Goal: Task Accomplishment & Management: Manage account settings

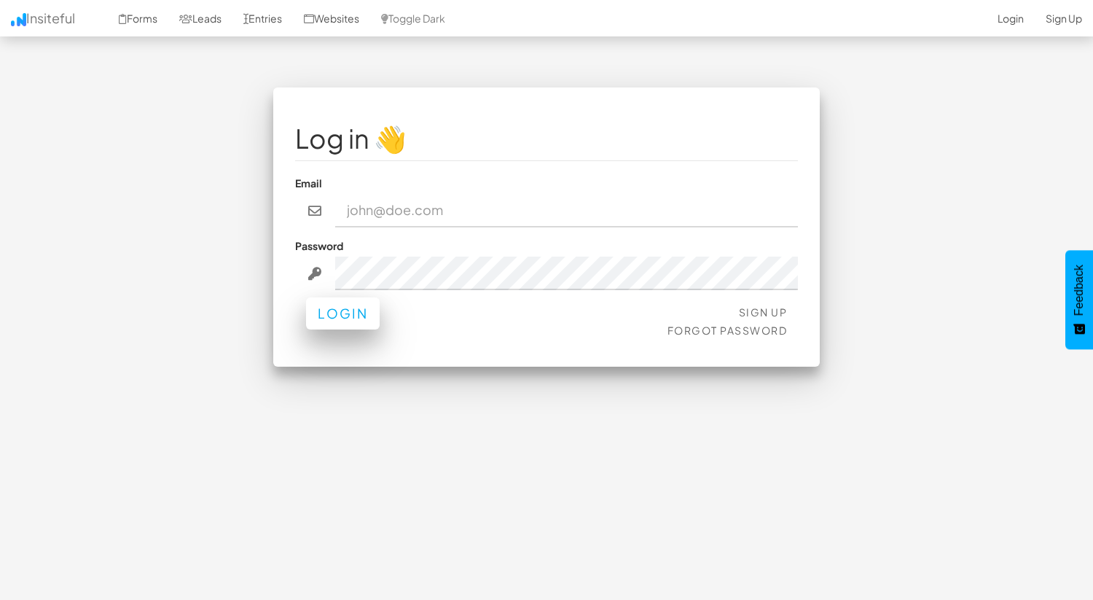
type input "tailoredmktg@gmail.com"
click at [347, 324] on button "Login" at bounding box center [343, 313] width 74 height 32
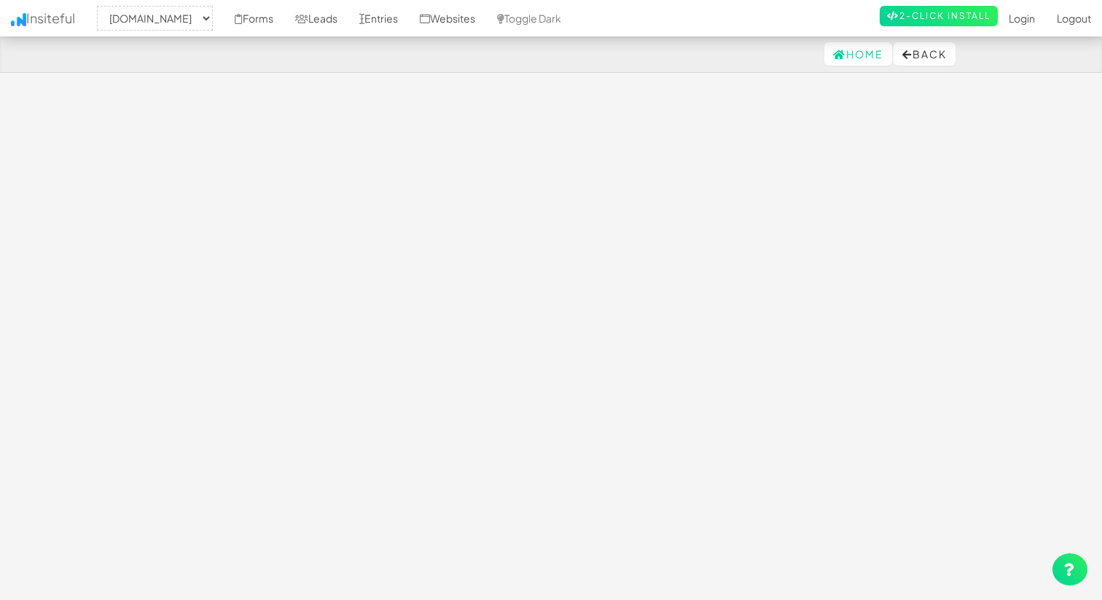
select select "1756"
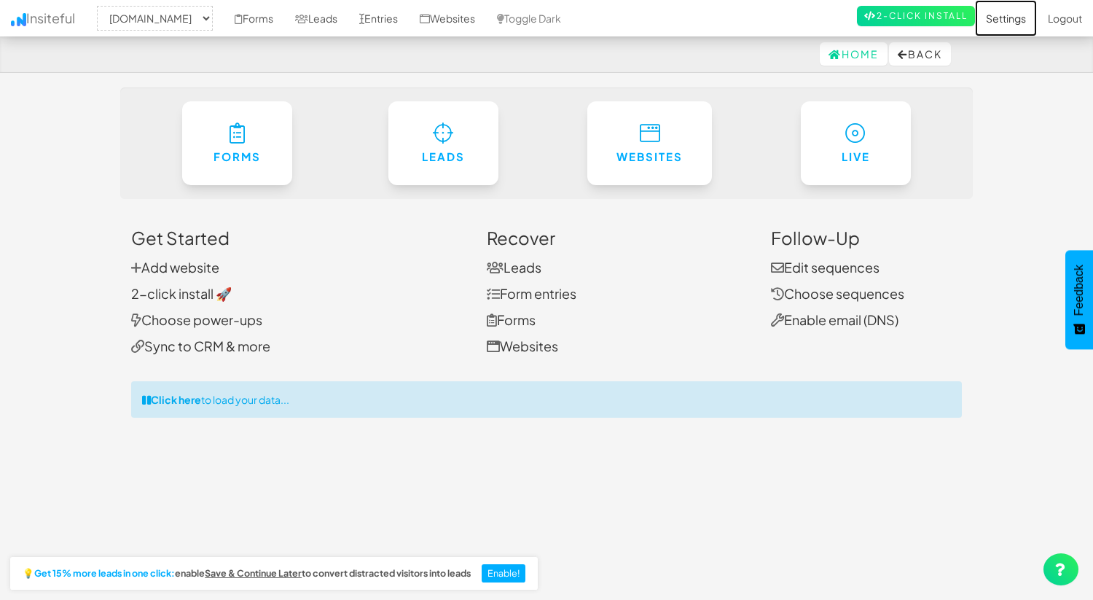
click at [1008, 17] on link "Settings" at bounding box center [1006, 18] width 62 height 36
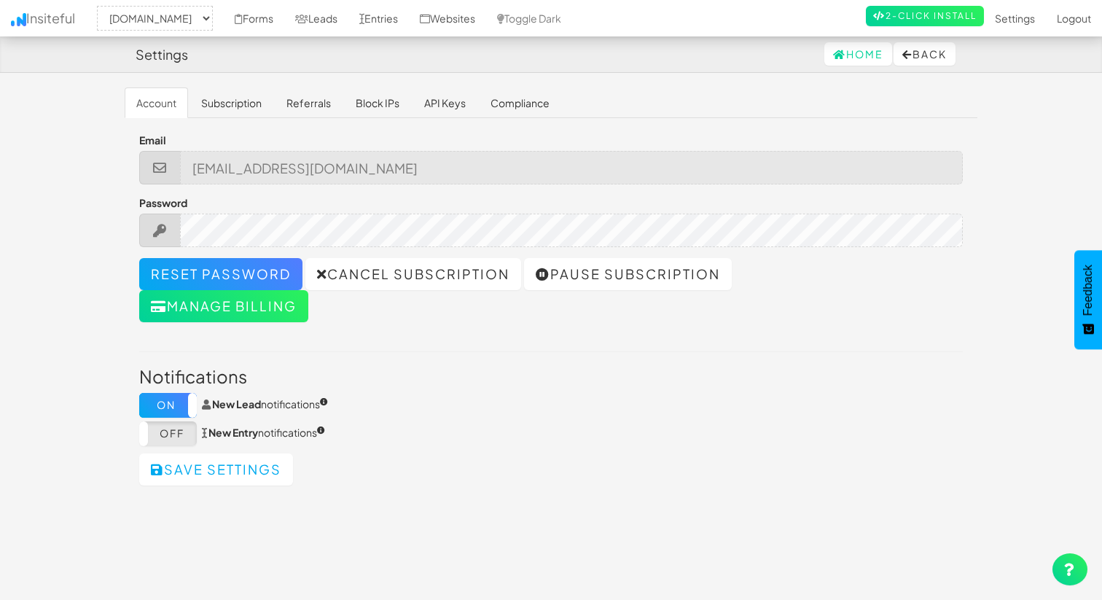
select select "1756"
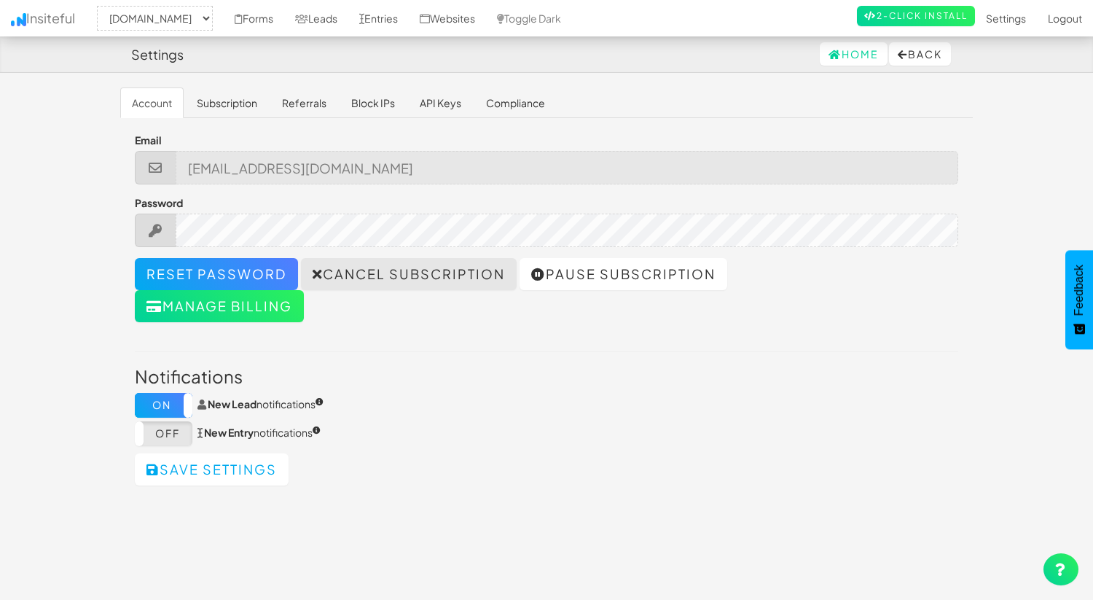
click at [405, 276] on link "Cancel subscription" at bounding box center [409, 274] width 216 height 32
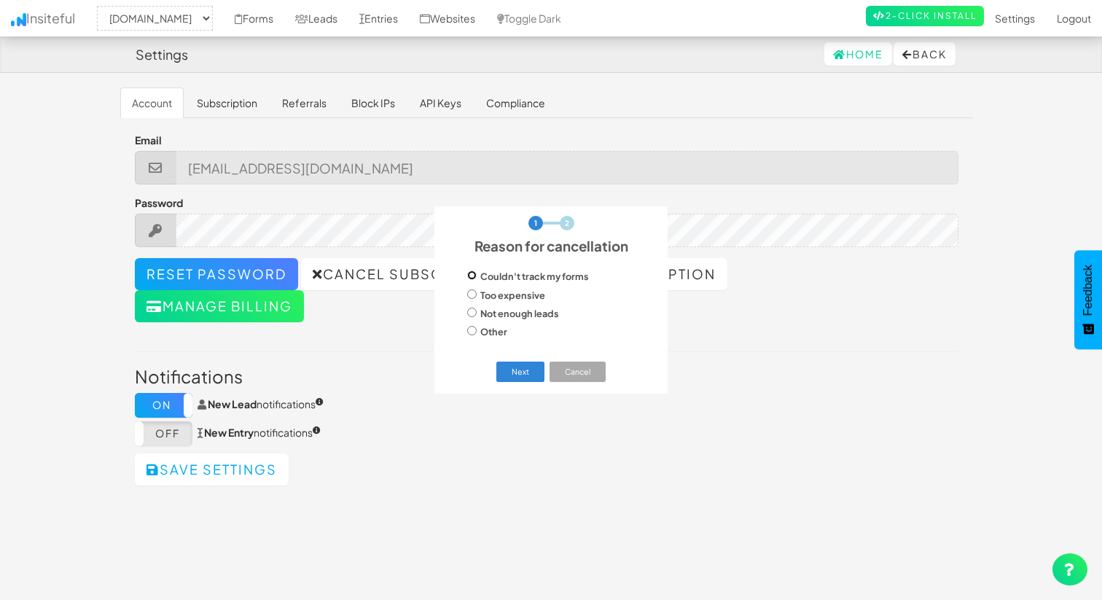
click at [473, 278] on input "Couldn't track my forms" at bounding box center [471, 274] width 9 height 9
radio input "true"
click at [522, 369] on button "Next" at bounding box center [520, 372] width 49 height 20
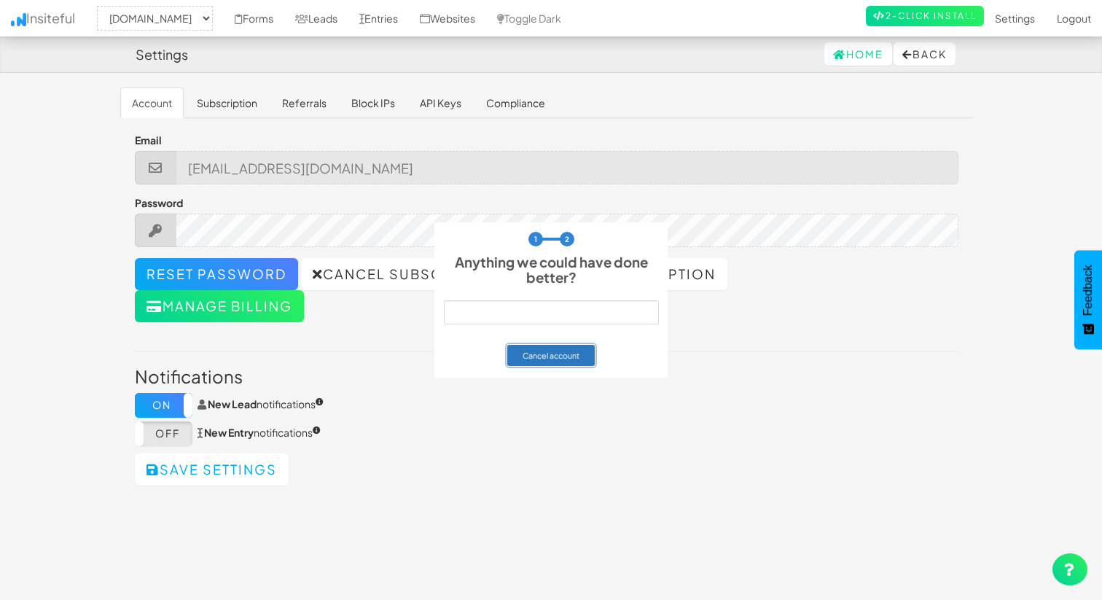
click at [546, 356] on button "Cancel account" at bounding box center [551, 355] width 88 height 20
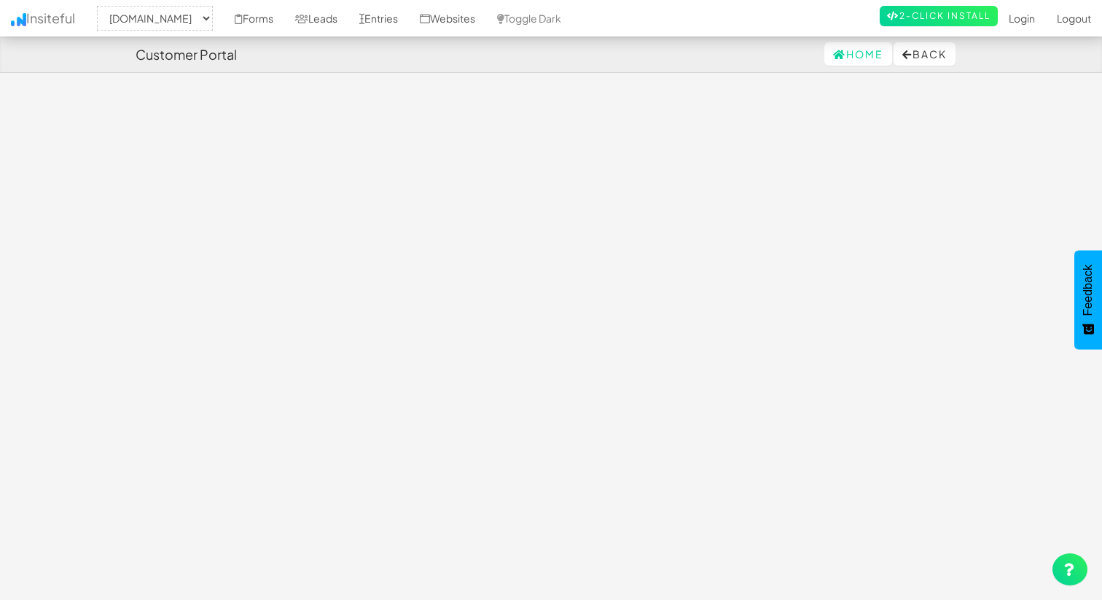
select select "1756"
